Goal: Information Seeking & Learning: Find specific fact

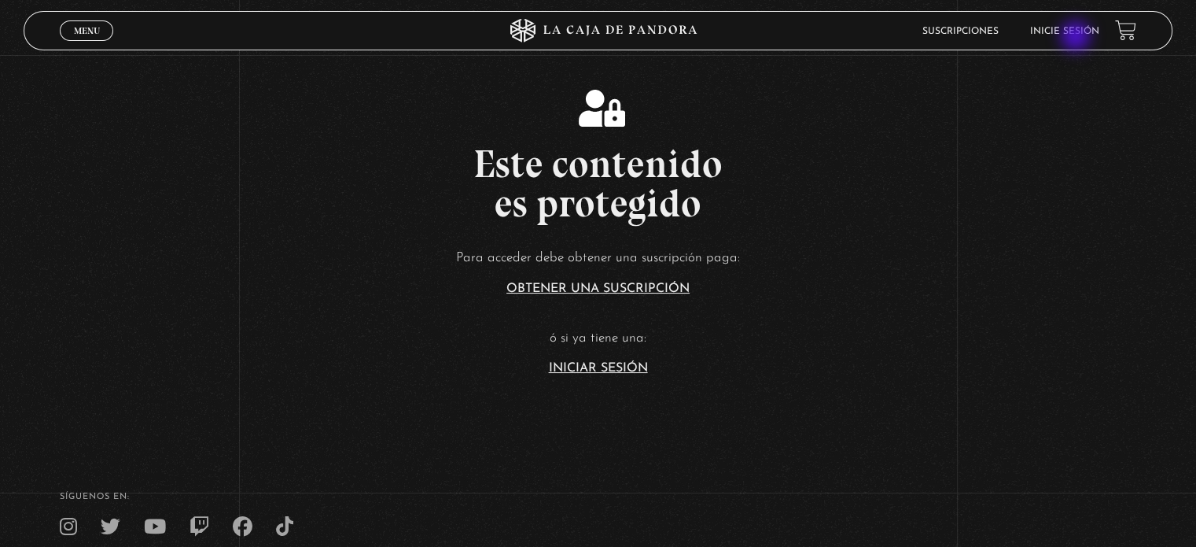
click at [1078, 38] on li "Inicie sesión" at bounding box center [1064, 31] width 69 height 24
click at [1056, 31] on link "Inicie sesión" at bounding box center [1064, 31] width 69 height 9
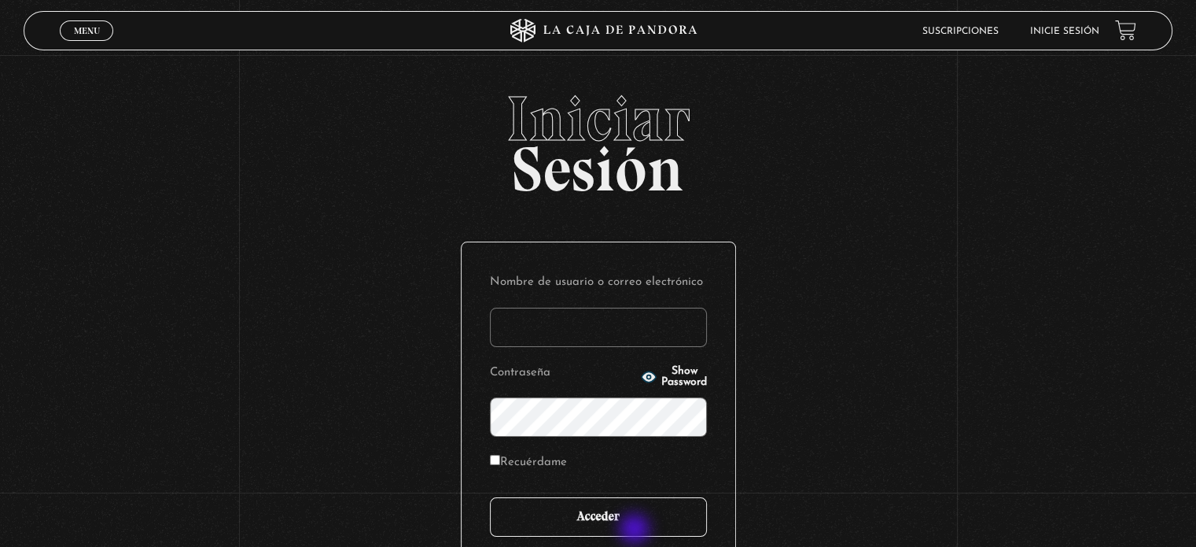
type input "amt1286@gmail.com"
click at [636, 530] on input "Acceder" at bounding box center [598, 516] width 217 height 39
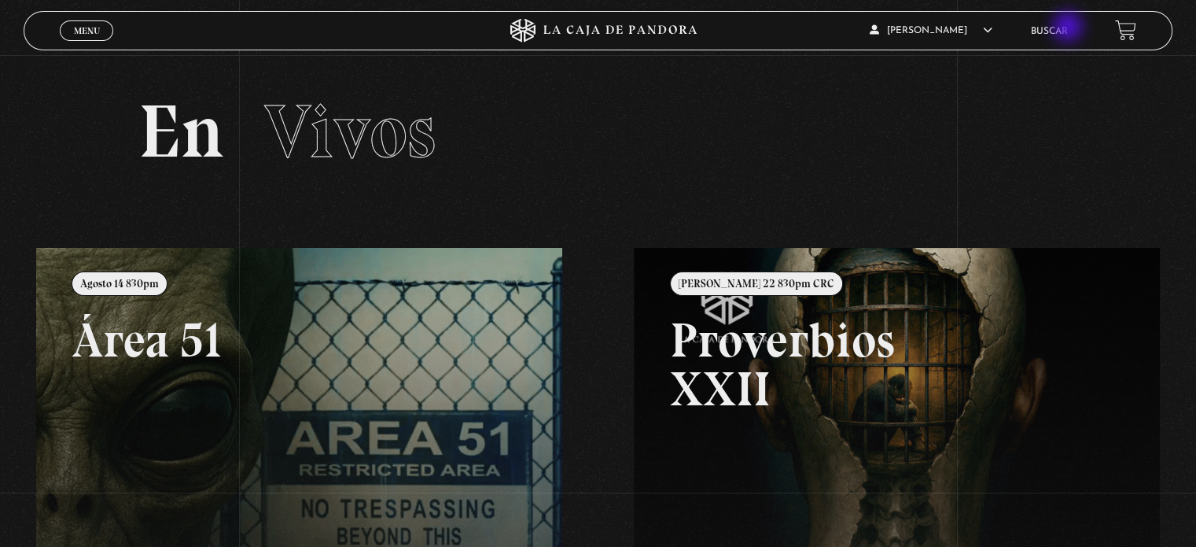
click at [1068, 28] on li "Buscar" at bounding box center [1049, 31] width 37 height 24
click at [1068, 28] on link "Buscar" at bounding box center [1049, 31] width 37 height 9
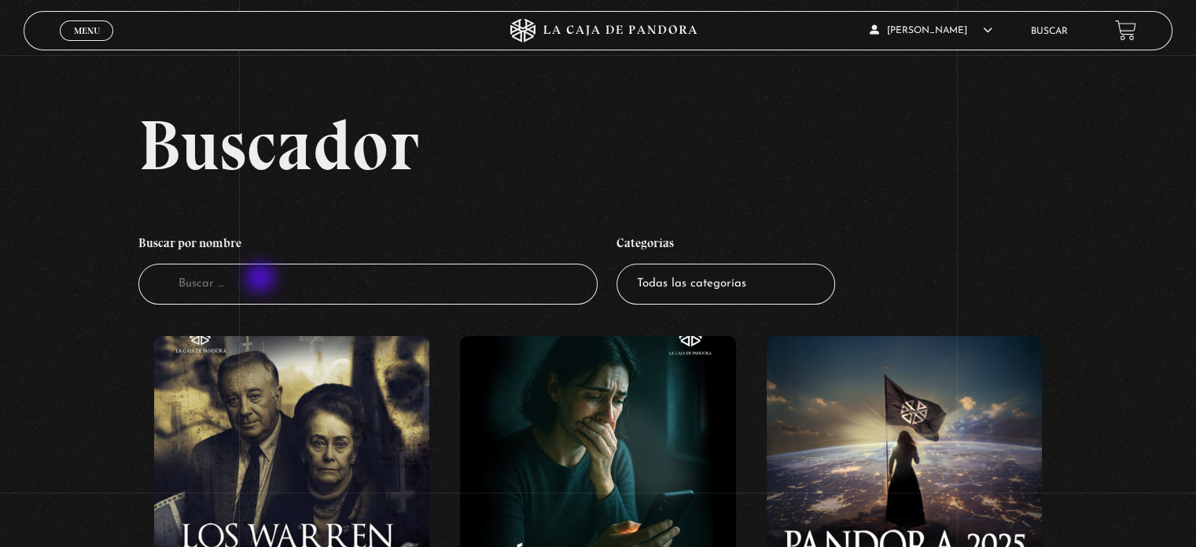
click at [262, 279] on input "Buscador" at bounding box center [367, 285] width 459 height 42
type input "ptoverbio"
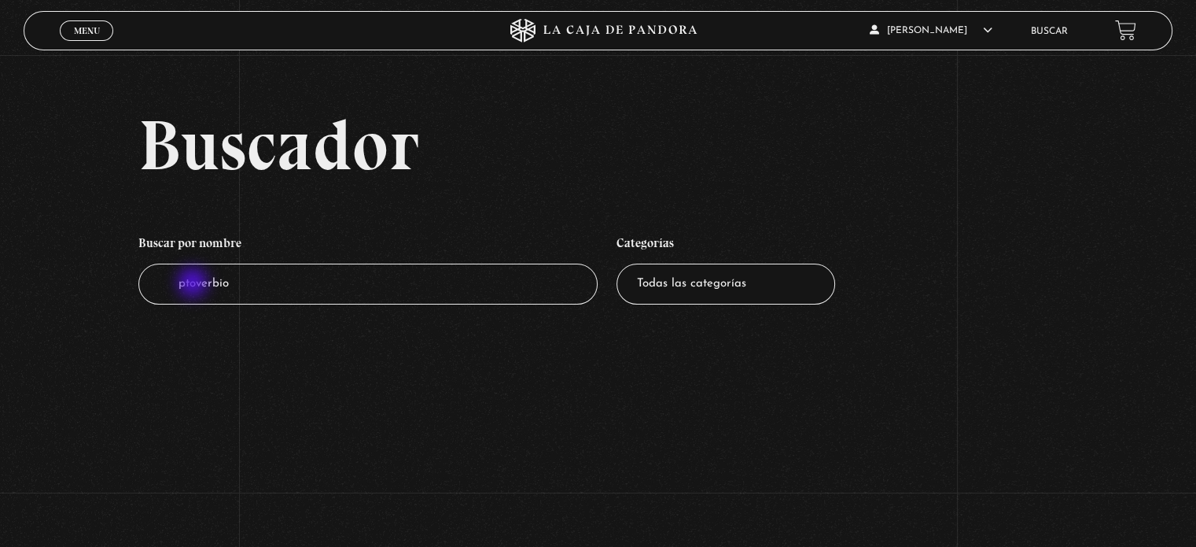
click at [194, 284] on input "ptoverbio" at bounding box center [367, 285] width 459 height 42
type input "proverbio"
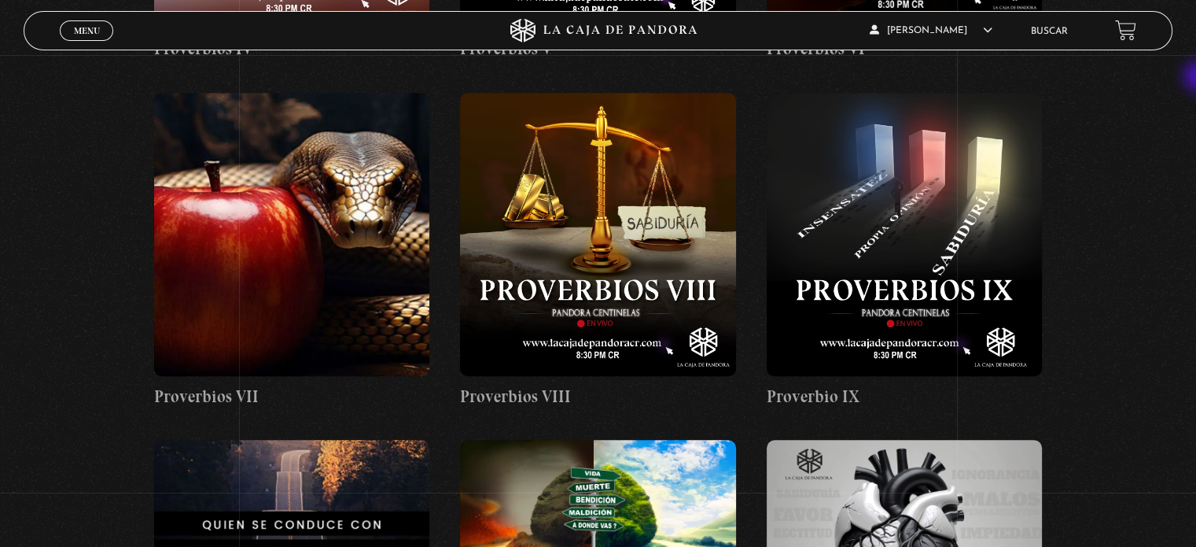
scroll to position [955, 0]
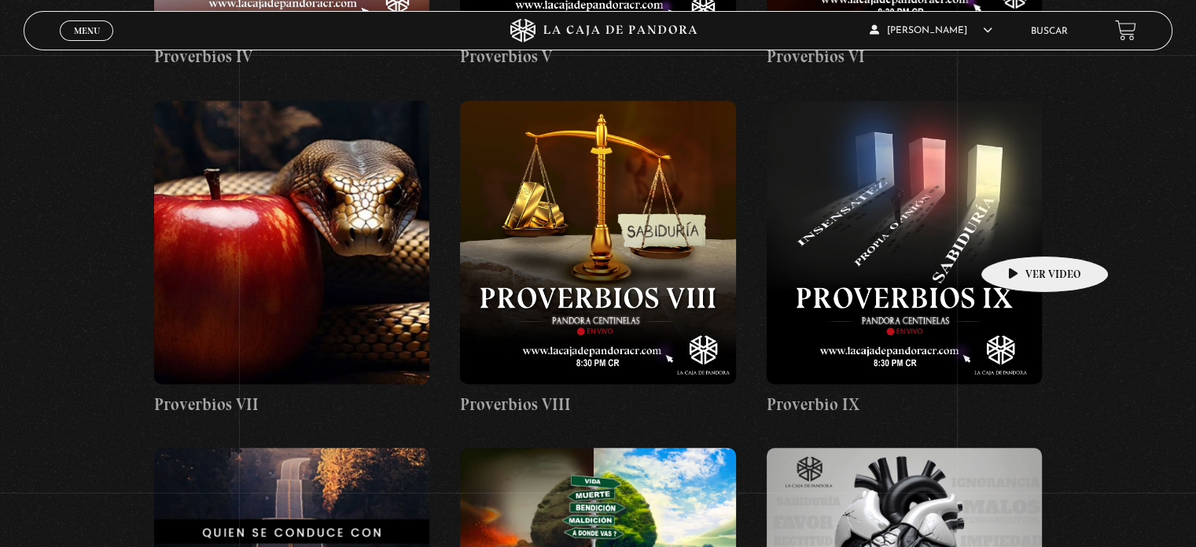
click at [1020, 232] on figure at bounding box center [904, 242] width 275 height 283
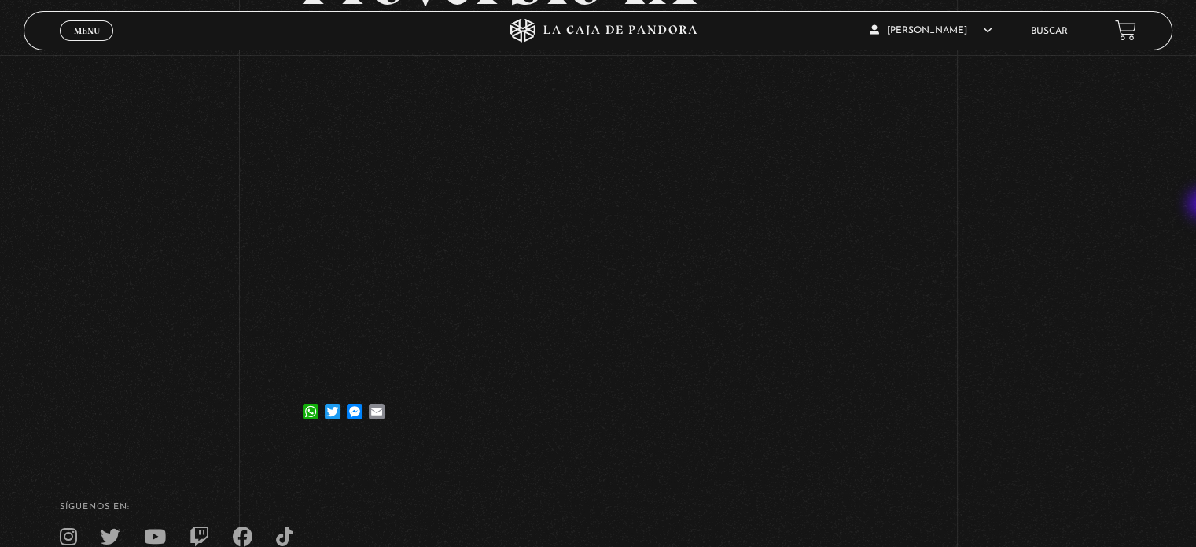
scroll to position [198, 0]
